Goal: Task Accomplishment & Management: Use online tool/utility

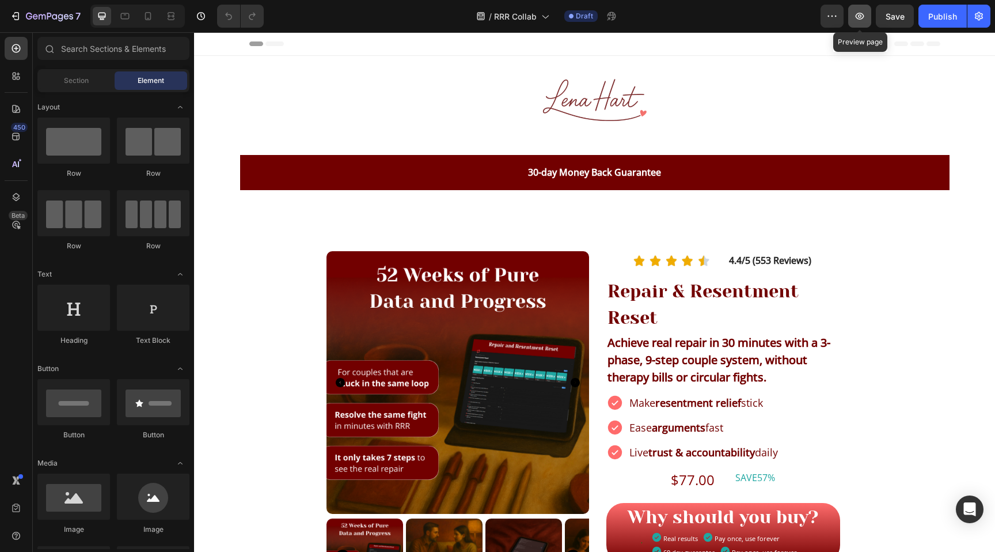
click at [858, 15] on icon "button" at bounding box center [860, 16] width 12 height 12
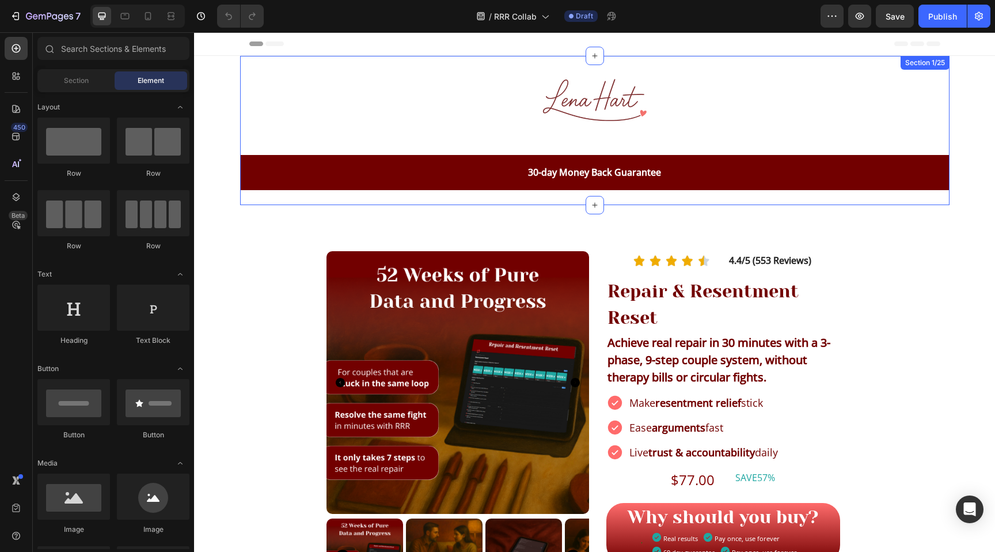
click at [300, 76] on div "Image Row Row 30-day Money Back Guarantee Text Block Row" at bounding box center [595, 127] width 710 height 143
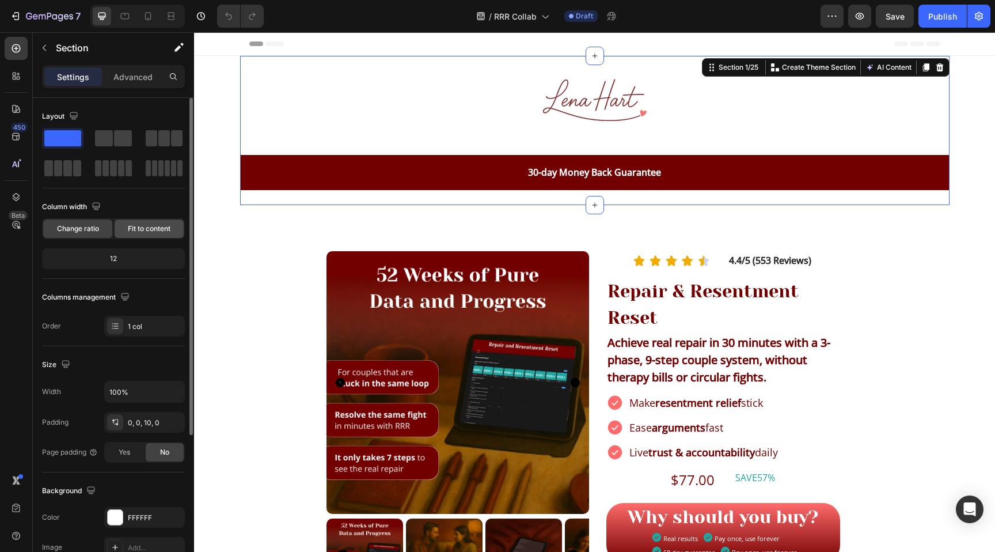
click at [125, 228] on div "Fit to content" at bounding box center [149, 228] width 69 height 18
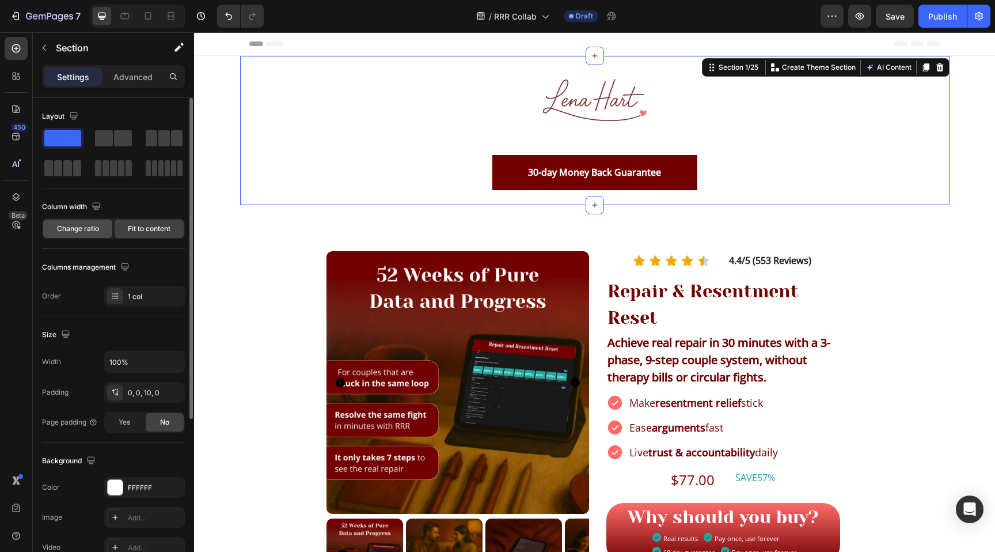
click at [87, 232] on span "Change ratio" at bounding box center [78, 229] width 42 height 10
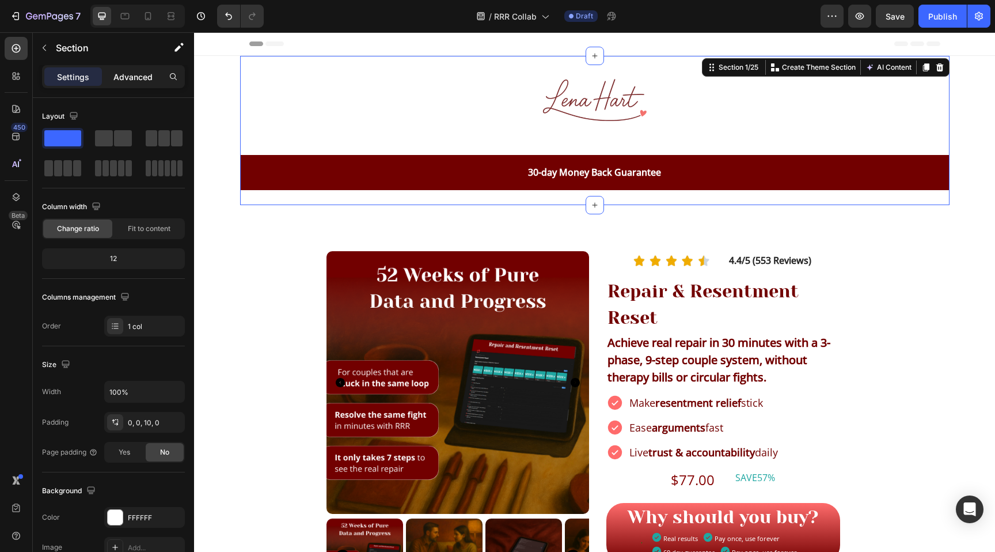
click at [126, 75] on p "Advanced" at bounding box center [132, 77] width 39 height 12
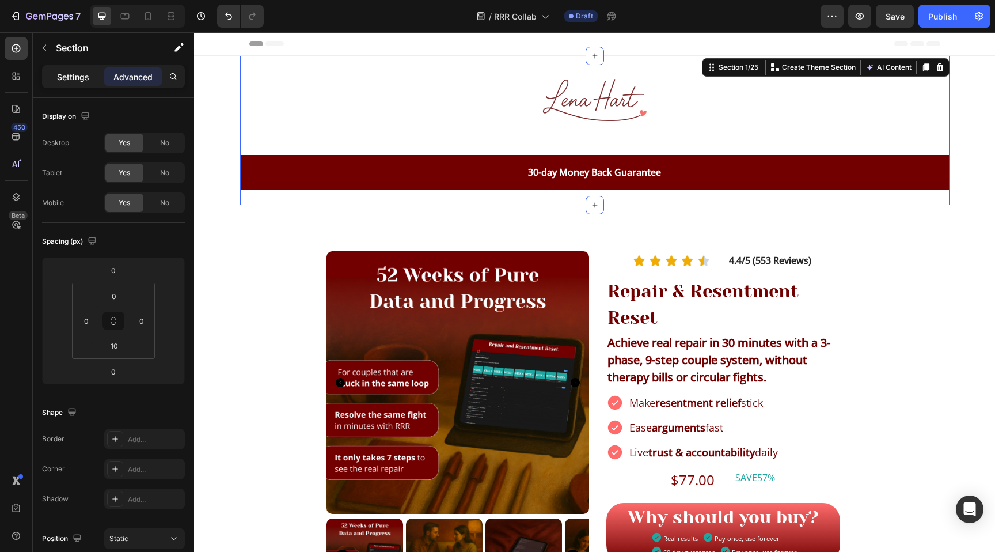
click at [86, 76] on p "Settings" at bounding box center [73, 77] width 32 height 12
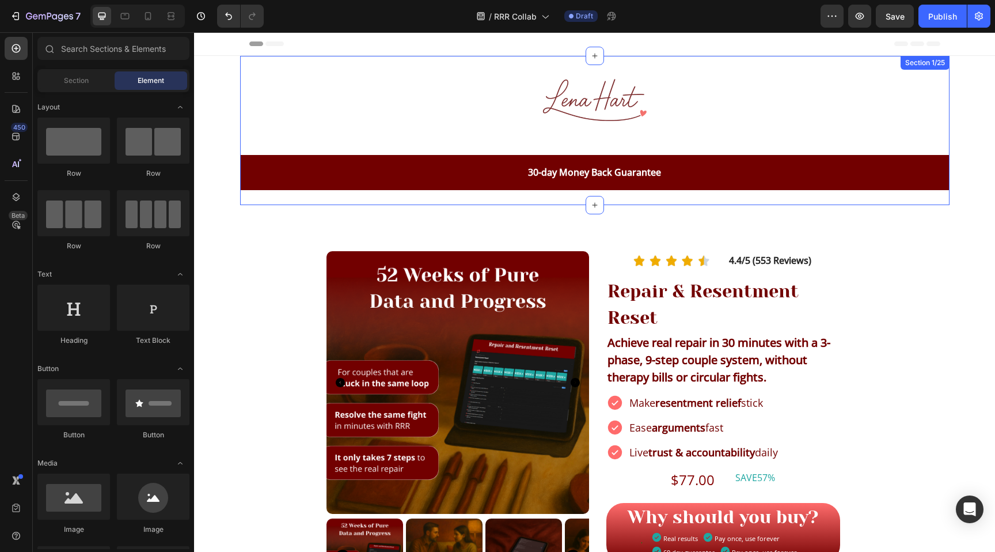
click at [429, 101] on div "Image Row Row 30-day Money Back Guarantee Text Block Row" at bounding box center [595, 127] width 710 height 143
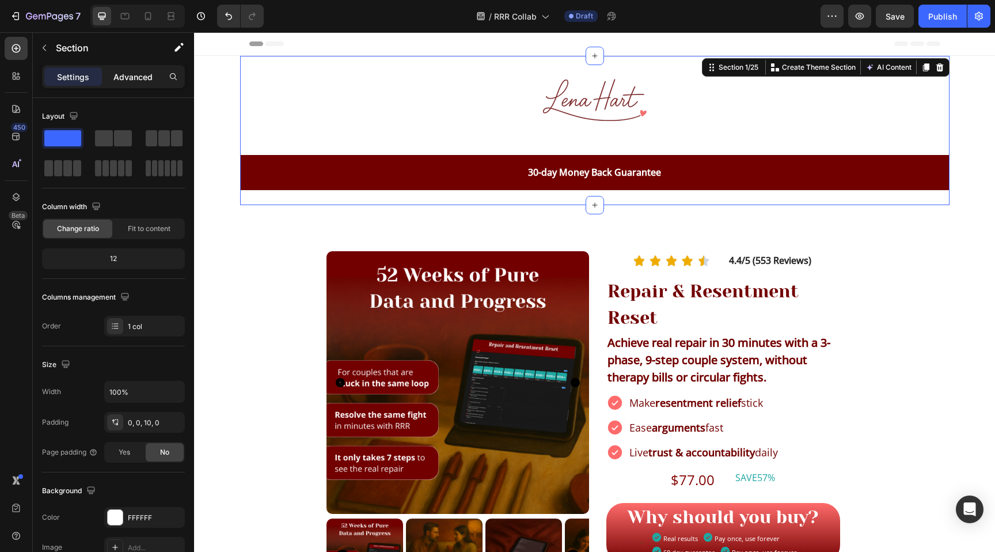
click at [123, 70] on div "Advanced" at bounding box center [133, 76] width 58 height 18
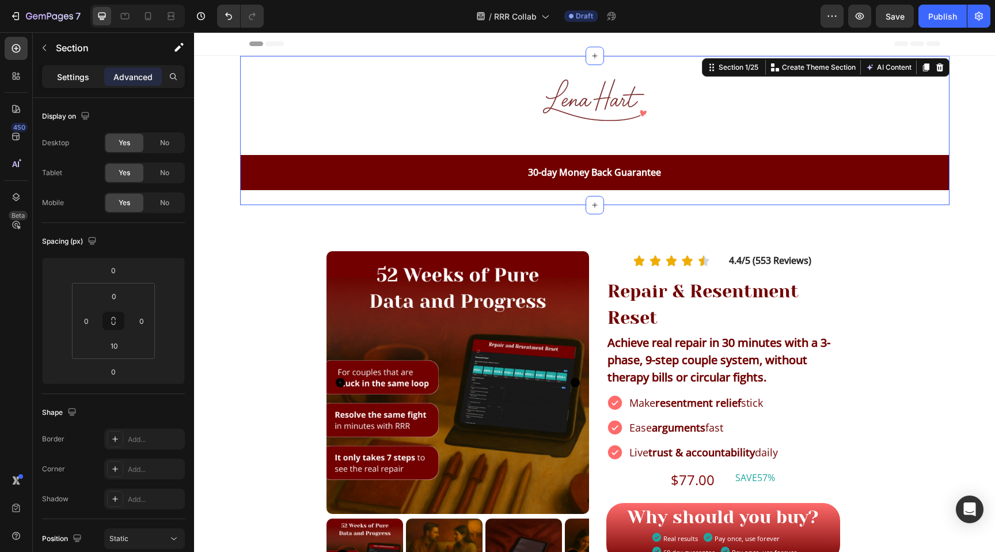
click at [88, 74] on p "Settings" at bounding box center [73, 77] width 32 height 12
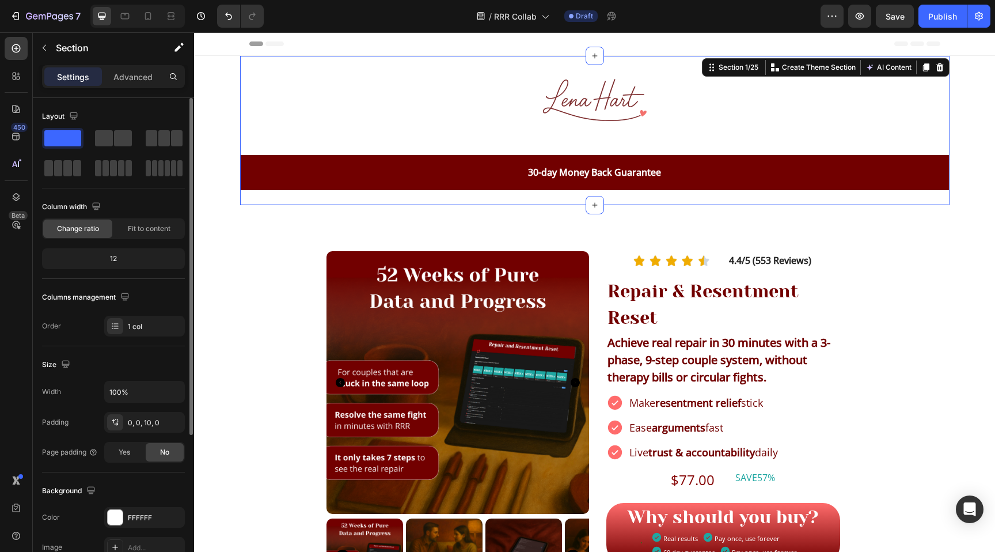
click at [89, 228] on span "Change ratio" at bounding box center [78, 229] width 42 height 10
click at [112, 256] on div "12" at bounding box center [113, 259] width 138 height 16
click at [113, 257] on div "12" at bounding box center [113, 259] width 138 height 16
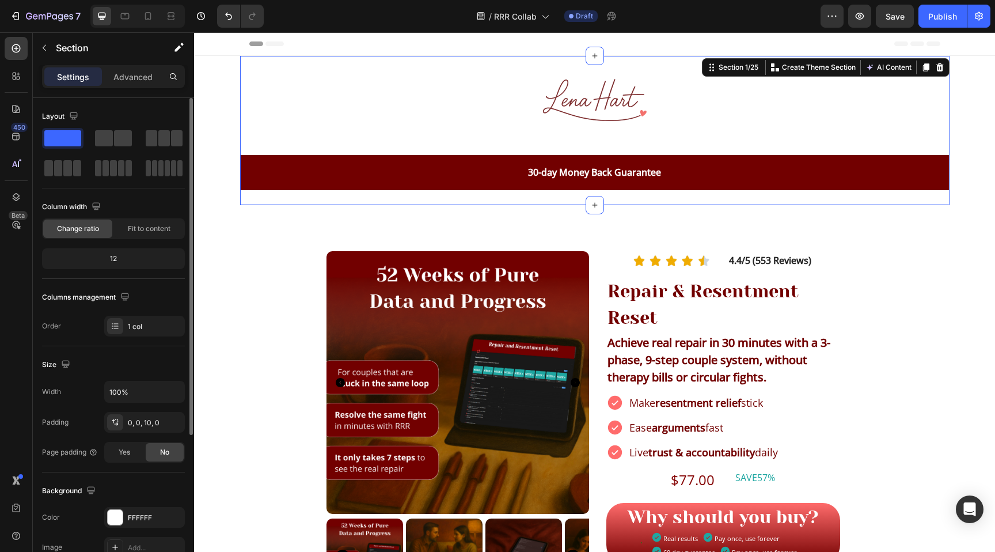
click at [113, 257] on div "12" at bounding box center [113, 259] width 138 height 16
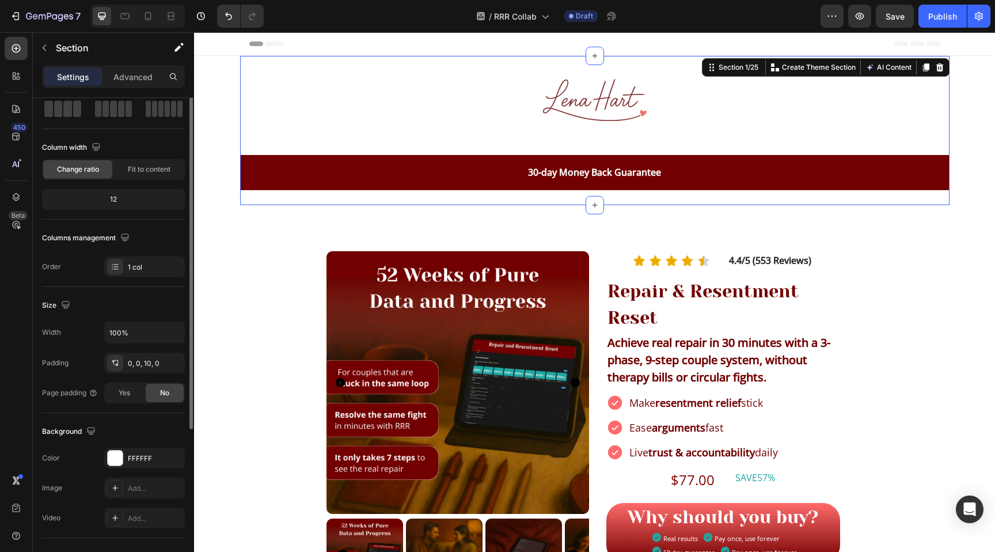
scroll to position [69, 0]
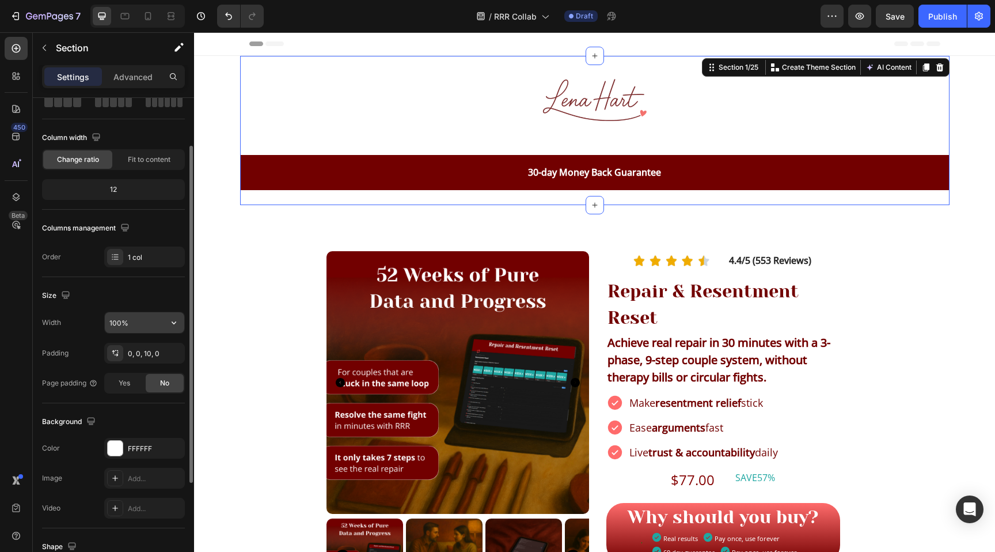
click at [111, 316] on input "100%" at bounding box center [144, 322] width 79 height 21
click at [86, 318] on div "Width 100%" at bounding box center [113, 323] width 143 height 22
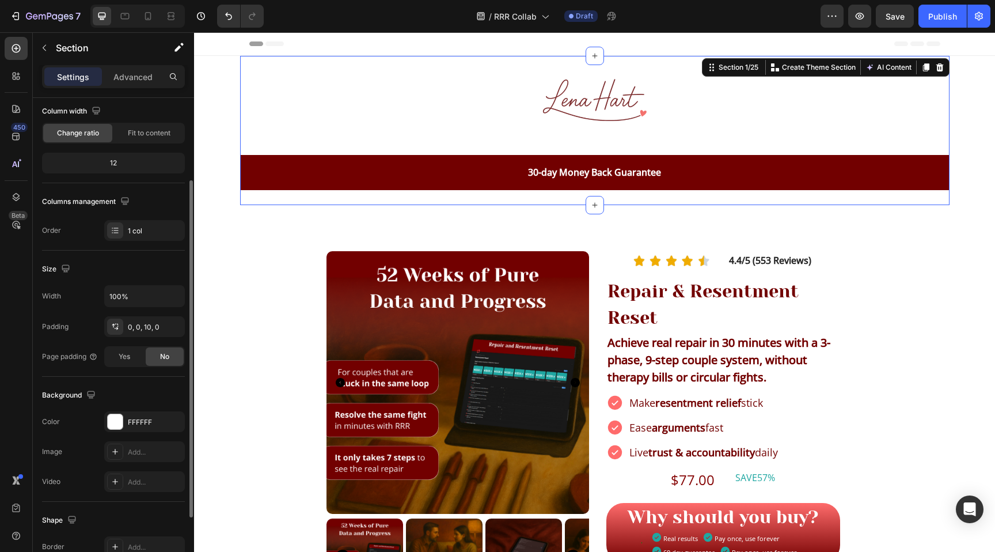
scroll to position [126, 0]
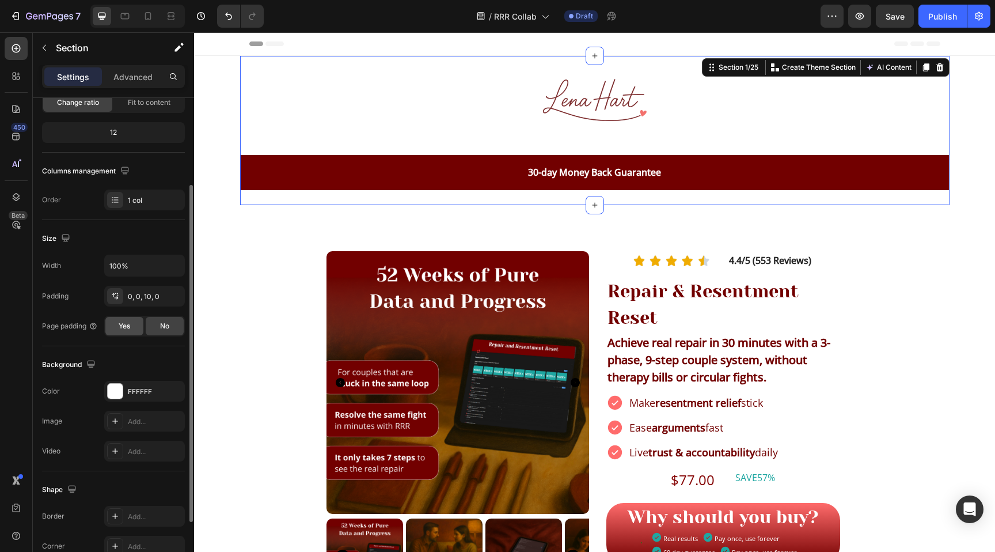
click at [119, 324] on span "Yes" at bounding box center [125, 326] width 12 height 10
click at [158, 324] on div "No" at bounding box center [165, 326] width 38 height 18
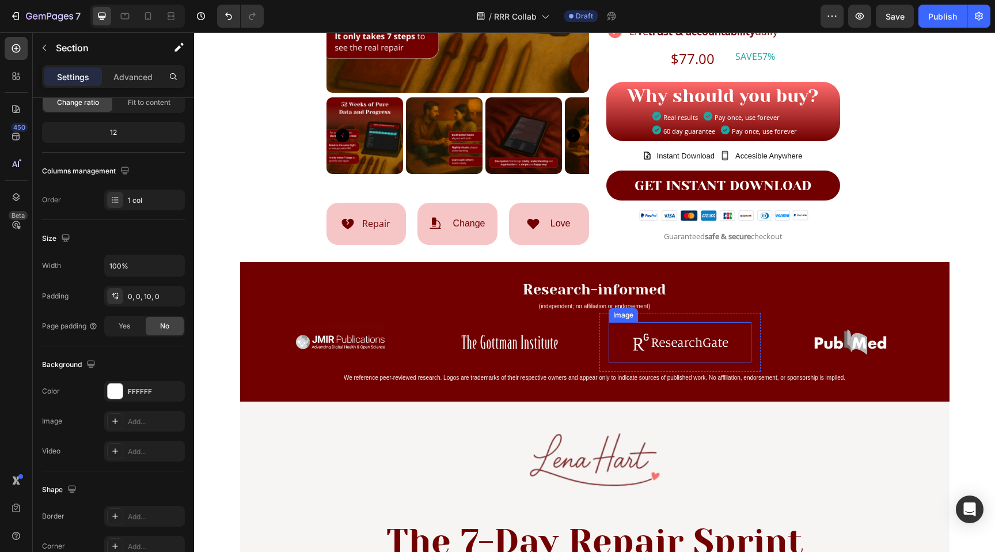
scroll to position [0, 0]
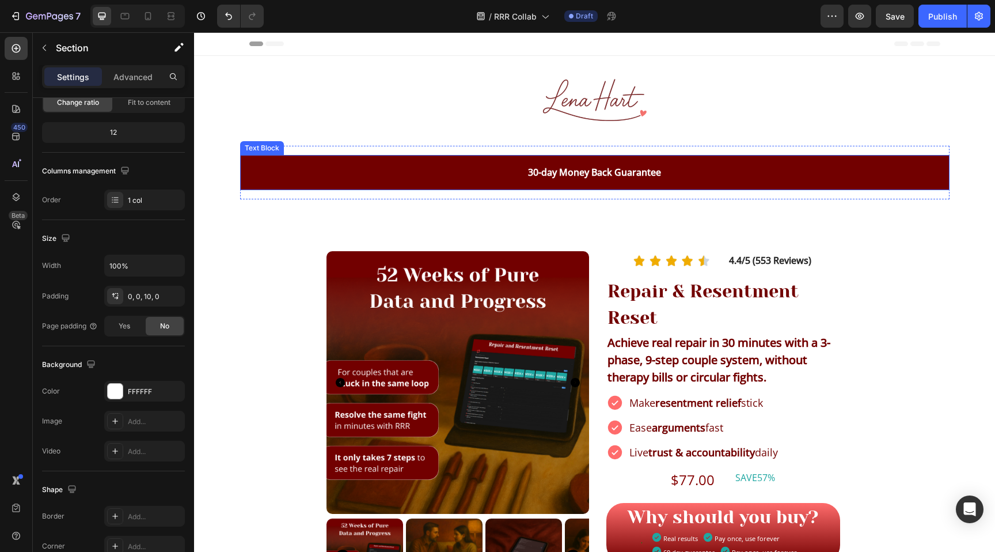
click at [458, 178] on p "30-day Money Back Guarantee" at bounding box center [595, 172] width 710 height 17
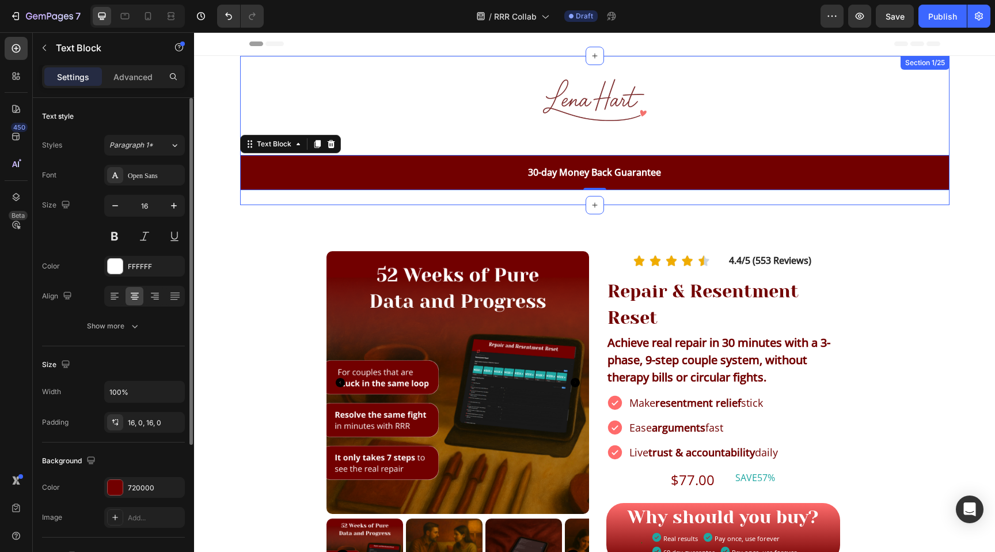
click at [402, 77] on div "Image Row Row 30-day Money Back Guarantee Text Block 0 Row" at bounding box center [595, 127] width 710 height 143
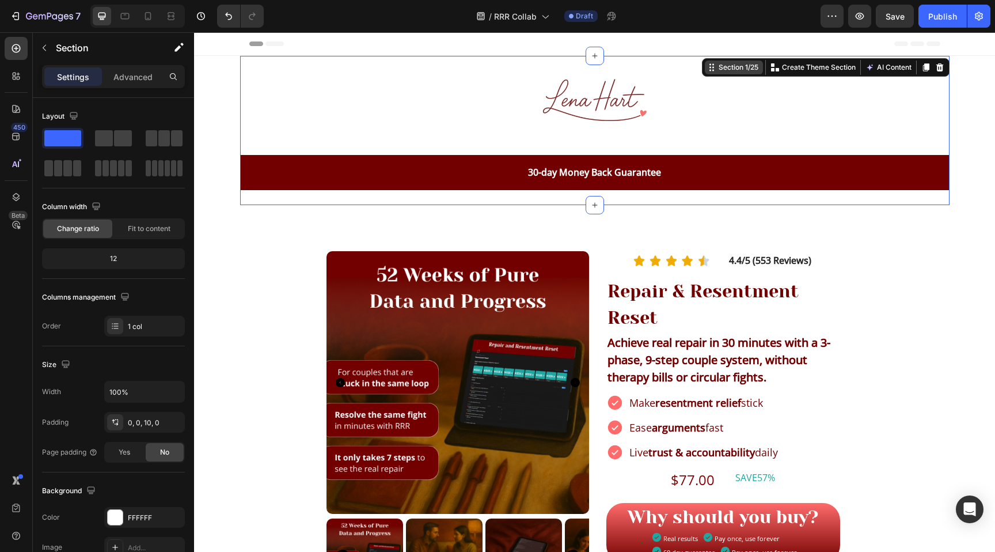
click at [723, 65] on div "Section 1/25" at bounding box center [739, 67] width 44 height 10
click at [104, 260] on div "12" at bounding box center [113, 259] width 138 height 16
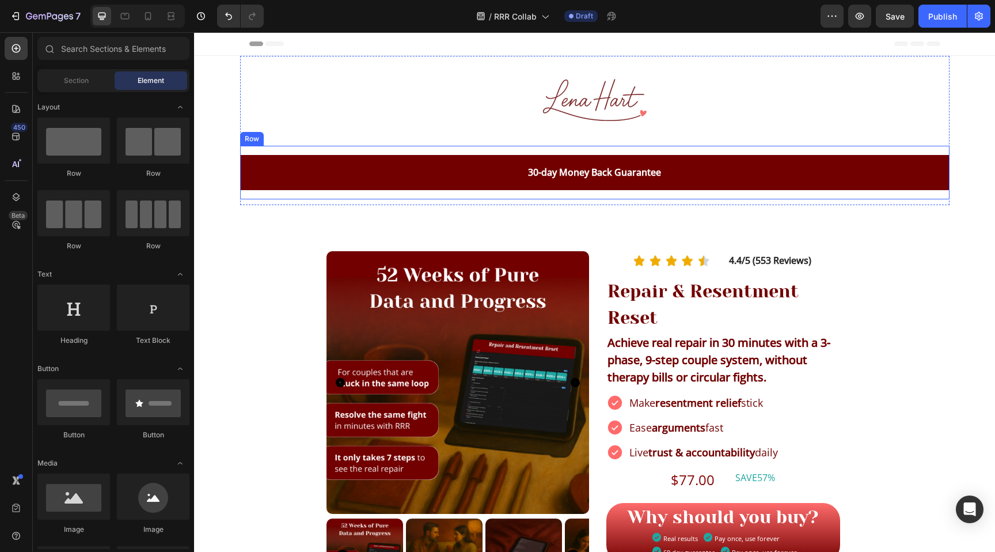
click at [927, 152] on div "30-day Money Back Guarantee Text Block Row" at bounding box center [595, 173] width 710 height 54
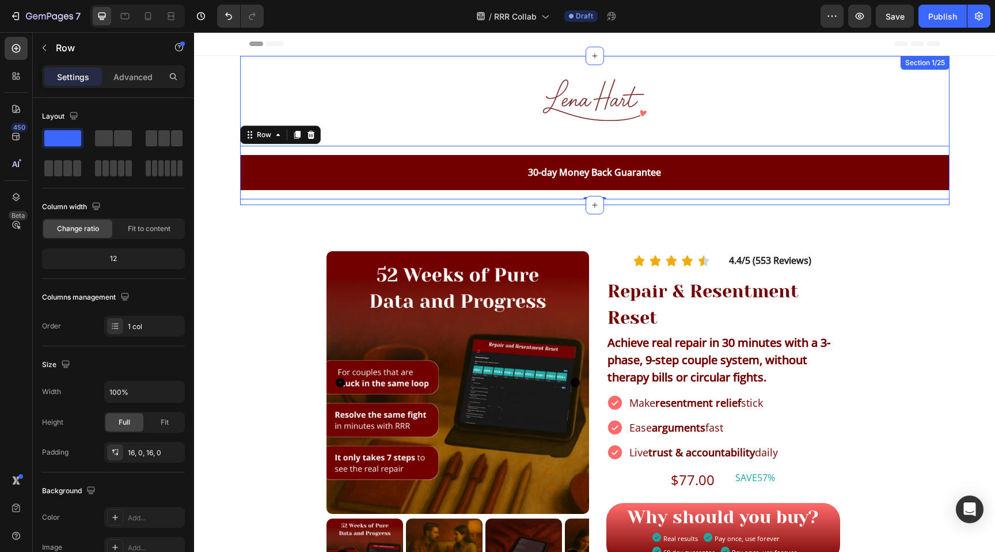
click at [948, 92] on div "Image Row Row 30-day Money Back Guarantee Text Block Row 0" at bounding box center [595, 127] width 710 height 143
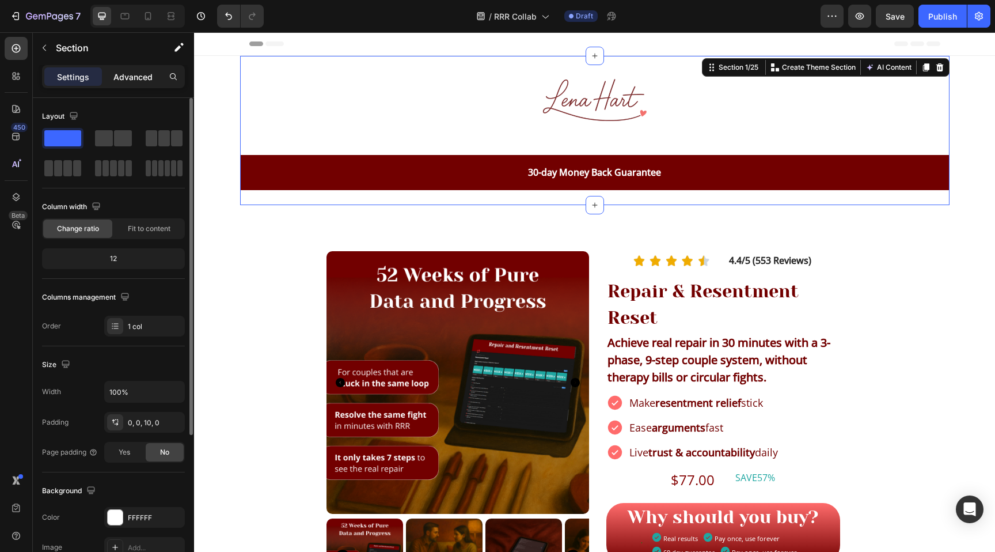
click at [129, 76] on p "Advanced" at bounding box center [132, 77] width 39 height 12
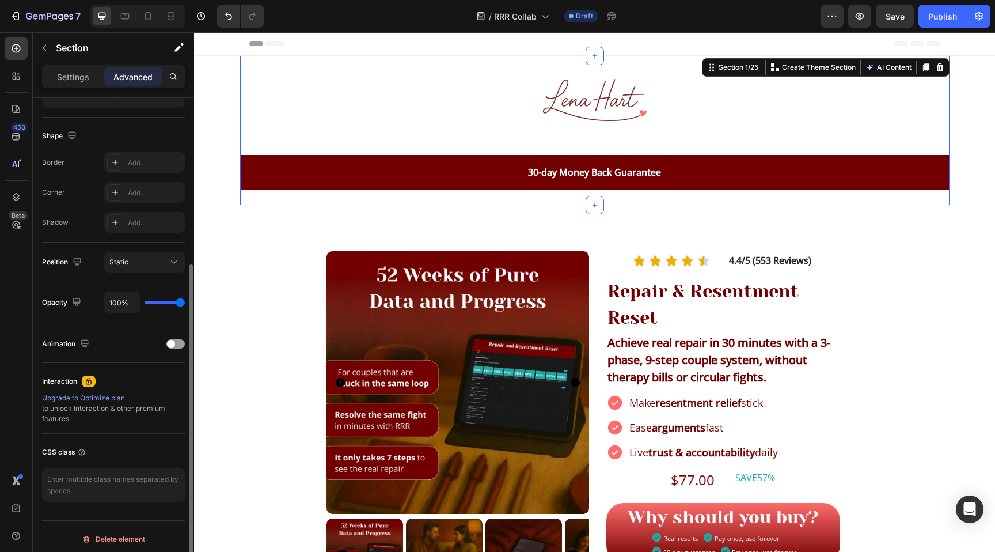
scroll to position [282, 0]
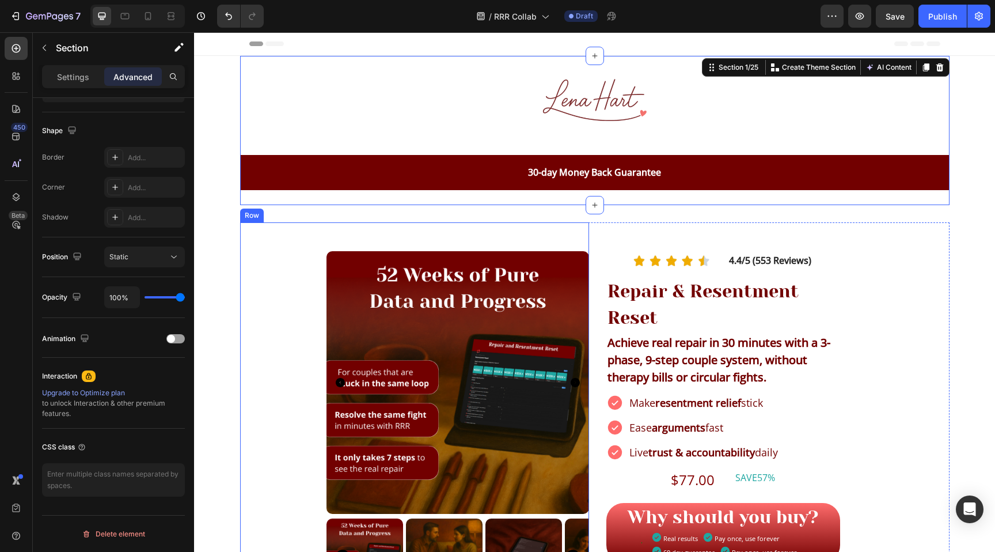
click at [312, 301] on div "Product Images Row" at bounding box center [414, 423] width 349 height 402
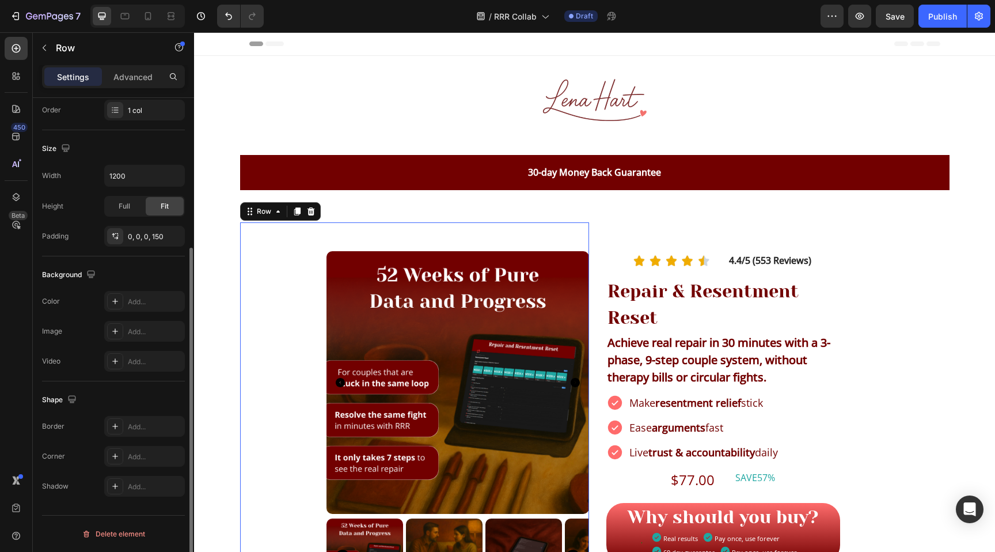
scroll to position [0, 0]
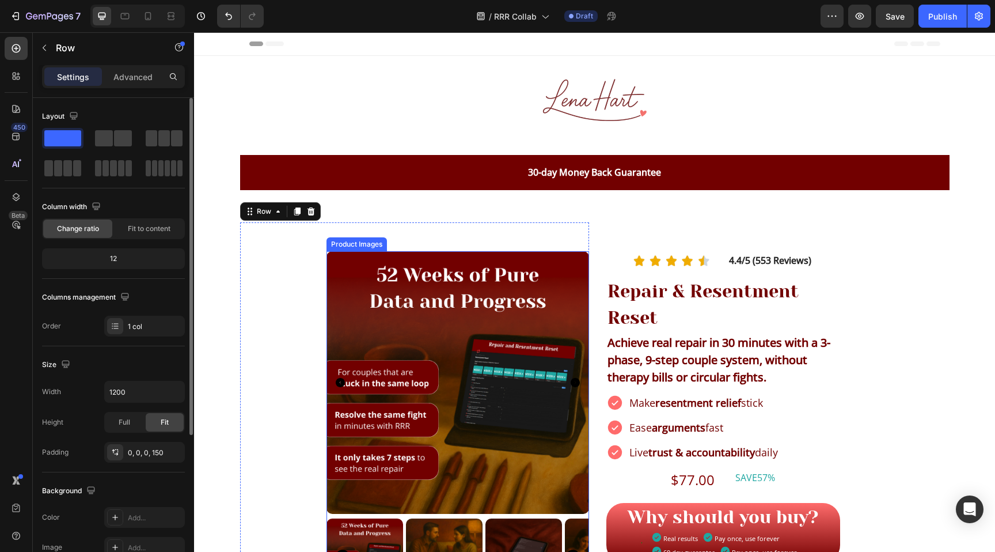
click at [479, 315] on img at bounding box center [458, 382] width 263 height 263
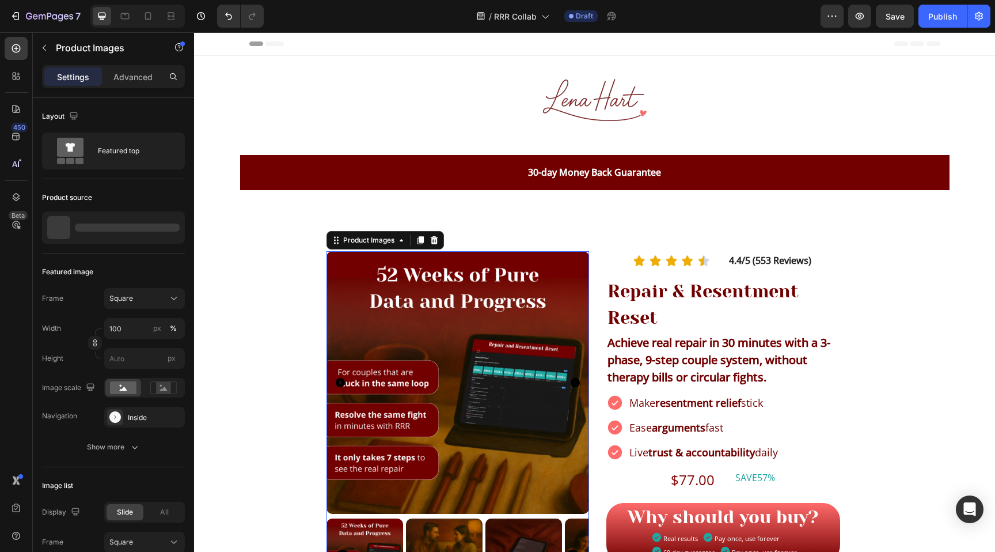
scroll to position [92, 0]
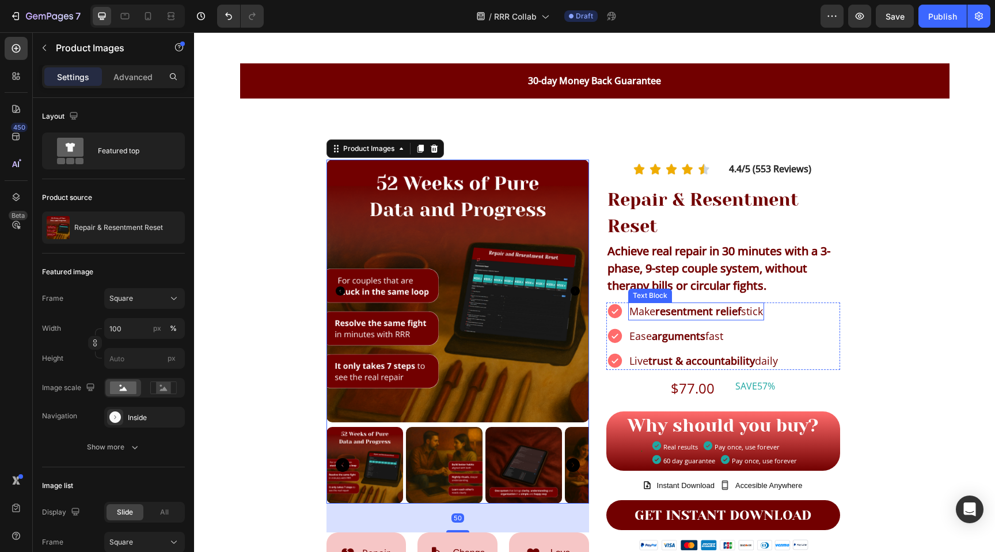
click at [669, 398] on div "Icon Icon Icon Icon Icon Icon List Hoz 4.4/5 (553 Reviews) Text Block Row Repai…" at bounding box center [724, 367] width 234 height 414
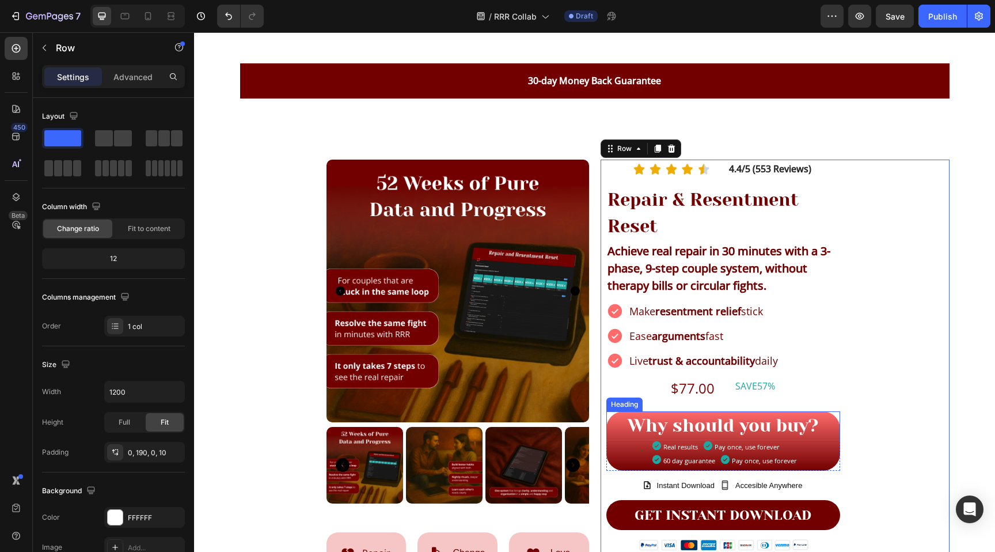
click at [666, 430] on h2 "Why should you buy?" at bounding box center [723, 425] width 193 height 29
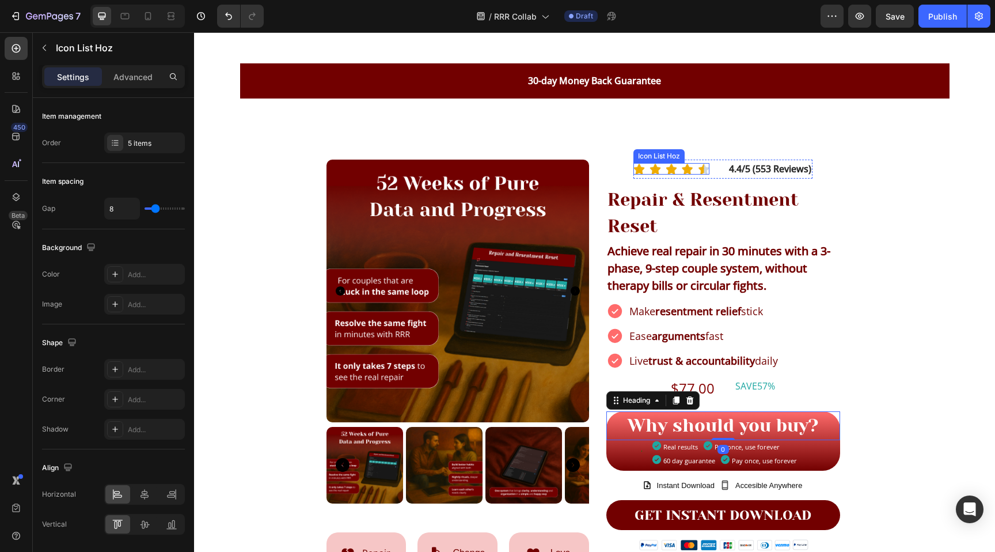
click at [662, 157] on div "Icon List Hoz" at bounding box center [659, 156] width 47 height 10
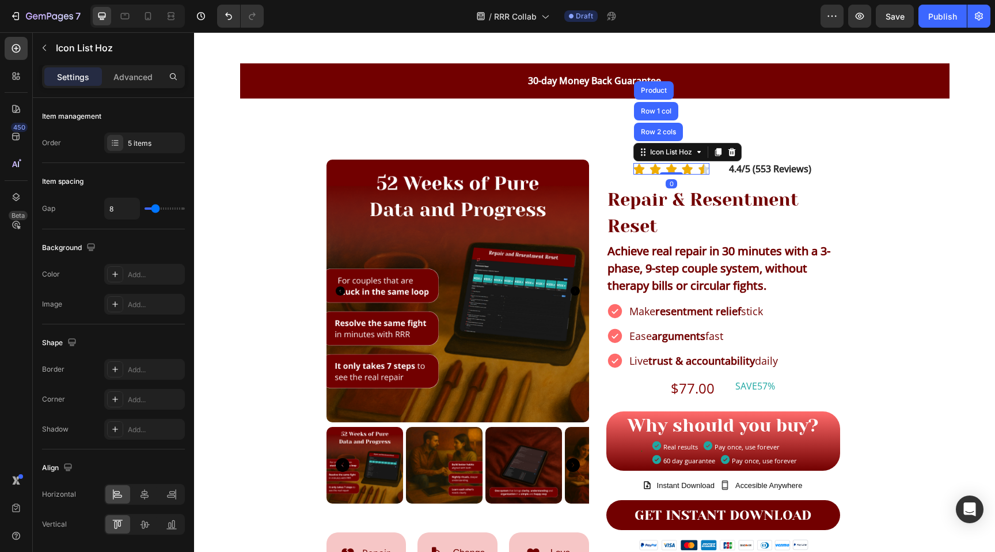
click at [540, 205] on img at bounding box center [458, 291] width 263 height 263
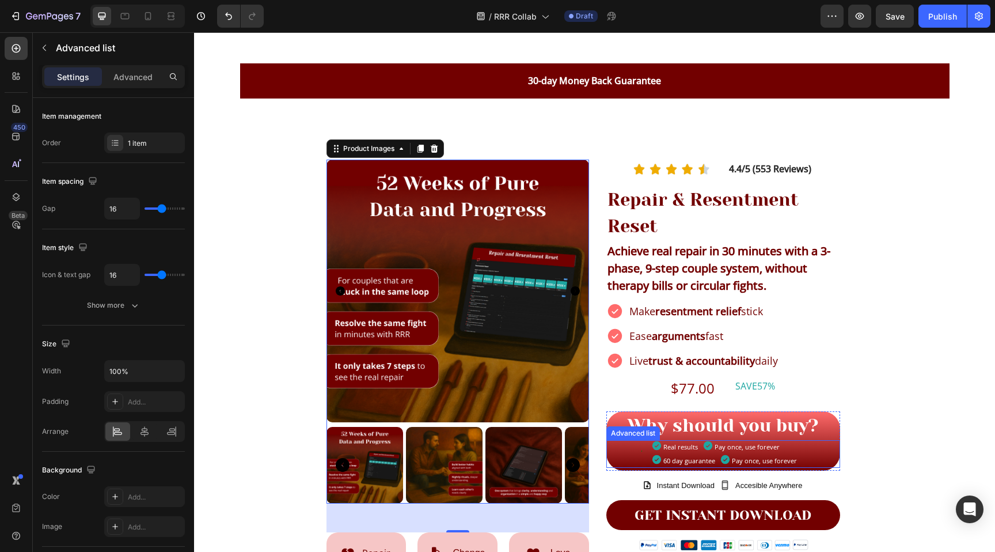
click at [624, 429] on div "Advanced list" at bounding box center [633, 433] width 49 height 10
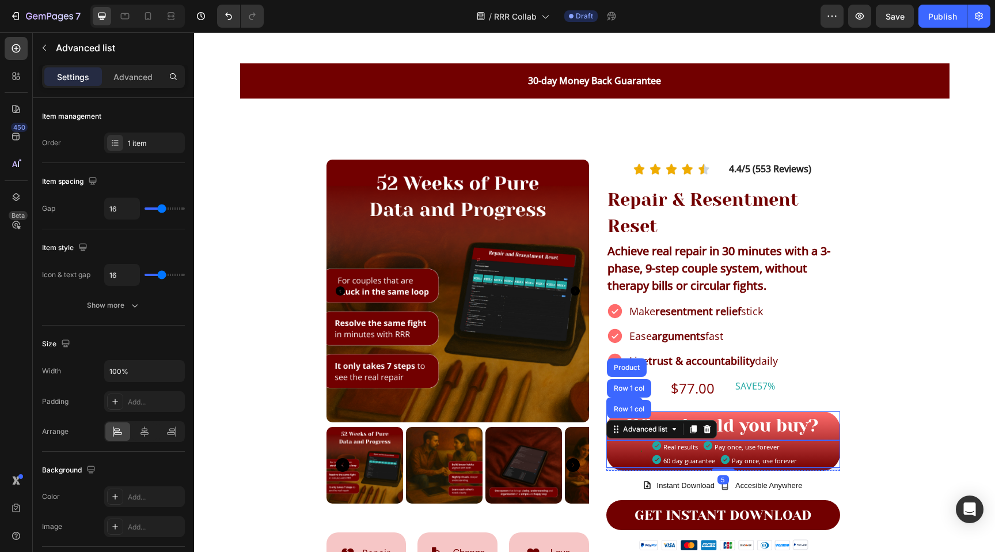
click at [739, 423] on h2 "Why should you buy?" at bounding box center [723, 425] width 193 height 29
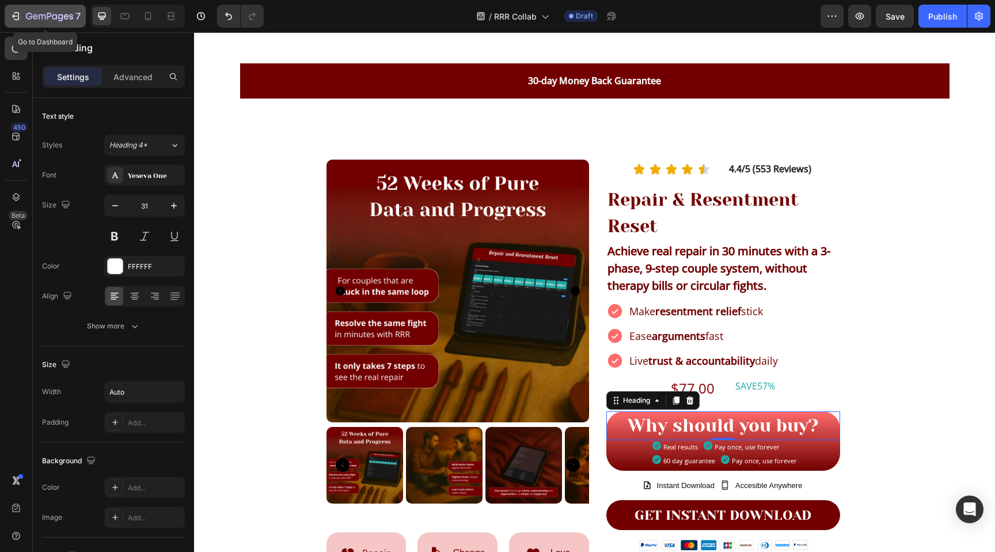
click at [13, 20] on icon "button" at bounding box center [16, 16] width 12 height 12
